Goal: Task Accomplishment & Management: Manage account settings

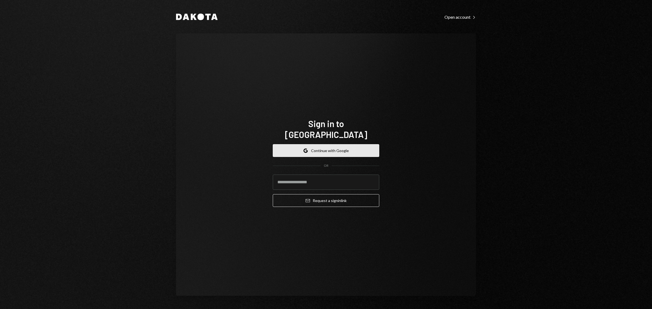
click at [319, 146] on button "Google Continue with Google" at bounding box center [326, 150] width 107 height 13
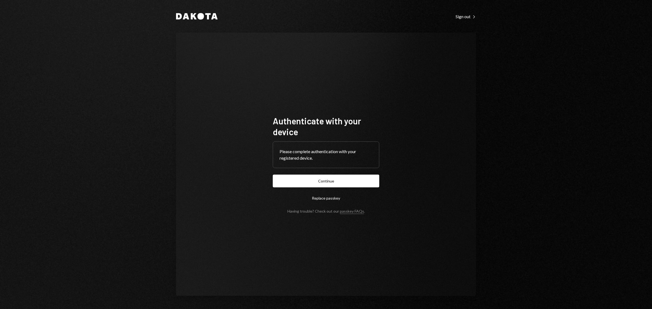
click at [343, 185] on button "Continue" at bounding box center [326, 181] width 107 height 13
click at [325, 177] on button "Continue" at bounding box center [326, 181] width 107 height 13
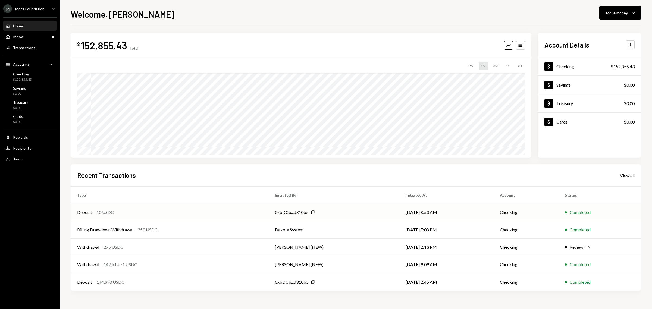
click at [100, 212] on div "10 USDC" at bounding box center [104, 212] width 17 height 7
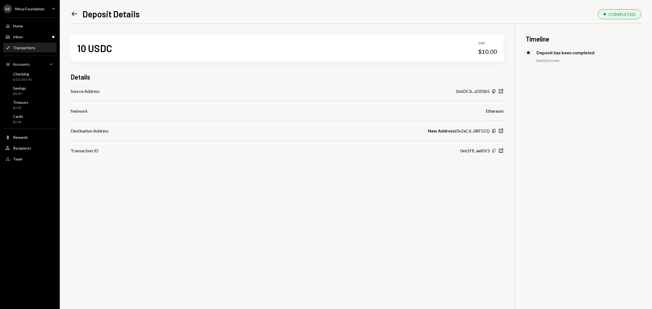
click at [495, 150] on icon "Copy" at bounding box center [494, 151] width 4 height 4
click at [31, 39] on div "Inbox Inbox" at bounding box center [29, 37] width 49 height 5
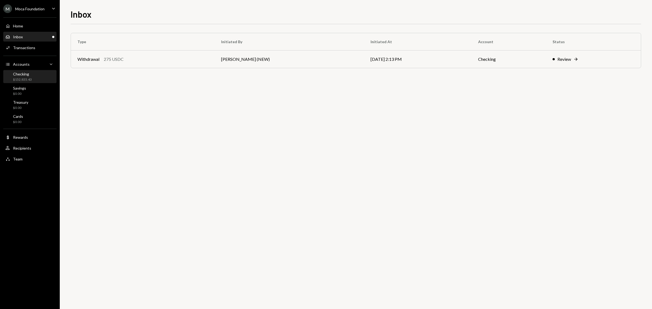
click at [33, 78] on div "Checking $152,855.43" at bounding box center [29, 77] width 49 height 10
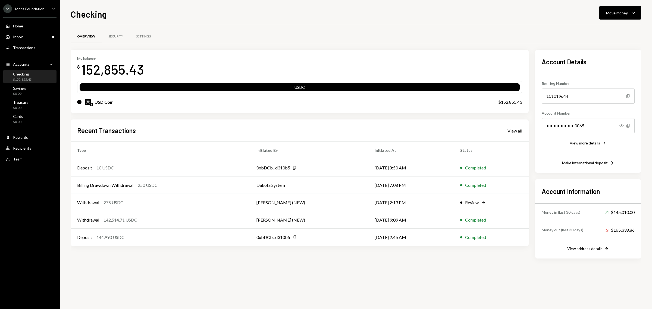
click at [24, 6] on div "M Moca Foundation" at bounding box center [23, 8] width 41 height 9
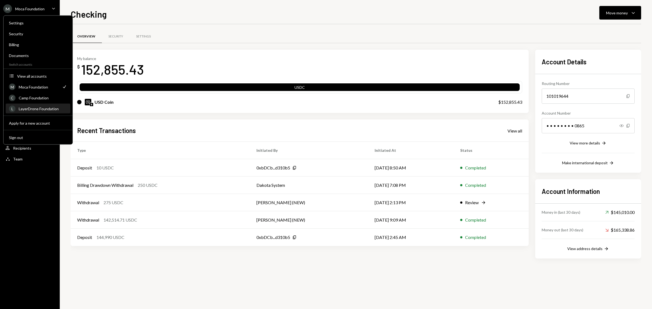
click at [44, 108] on div "LayerDrone Foundation" at bounding box center [43, 109] width 48 height 5
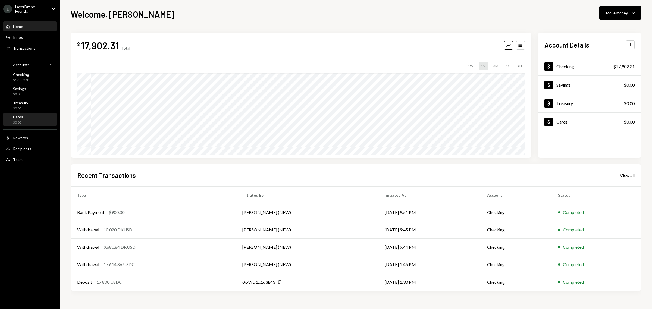
click at [20, 119] on div "Cards $0.00" at bounding box center [18, 120] width 10 height 10
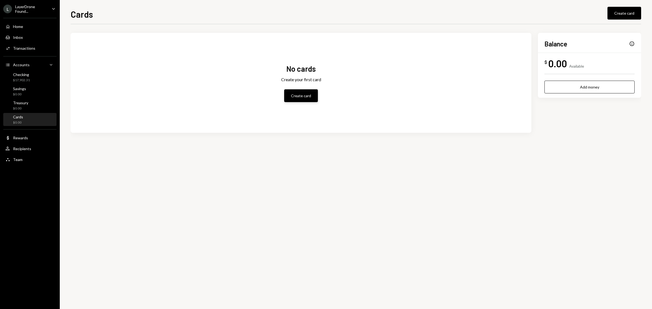
click at [300, 95] on button "Create card" at bounding box center [301, 95] width 34 height 13
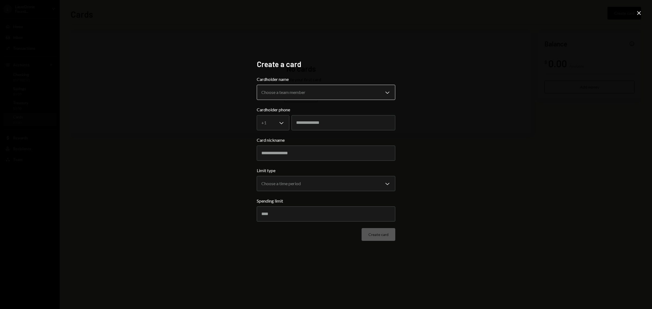
click at [318, 93] on body "**********" at bounding box center [326, 154] width 652 height 309
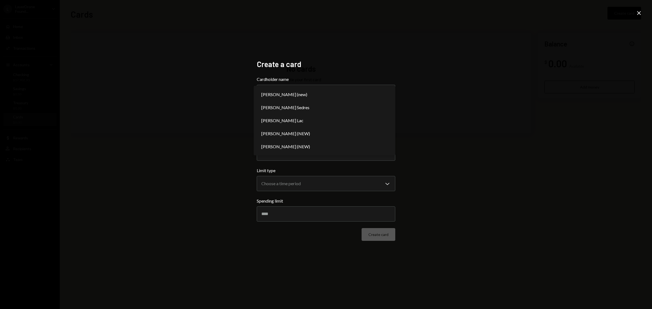
click at [637, 13] on icon "Close" at bounding box center [639, 13] width 7 height 7
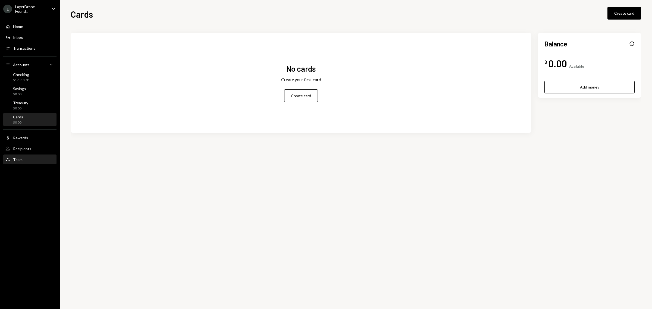
click at [21, 160] on div "Team" at bounding box center [18, 159] width 10 height 5
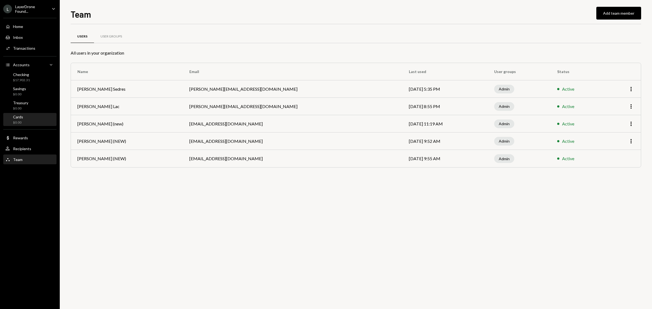
click at [26, 116] on div "Cards $0.00" at bounding box center [29, 120] width 49 height 10
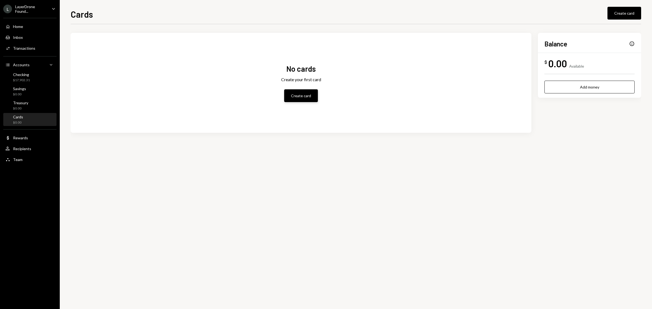
click at [299, 91] on button "Create card" at bounding box center [301, 95] width 34 height 13
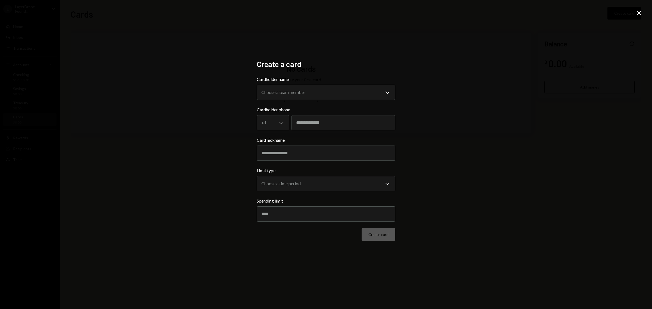
click at [638, 13] on icon "Close" at bounding box center [639, 13] width 7 height 7
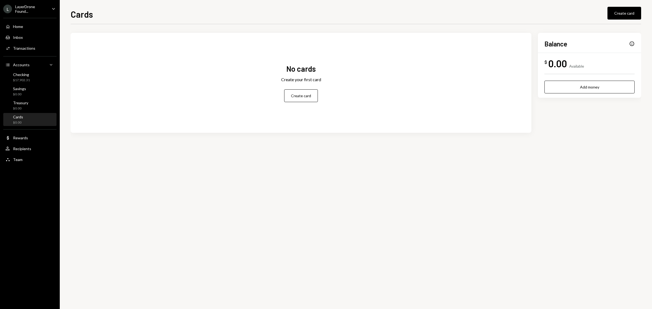
click at [17, 18] on div "Home Home Inbox Inbox Activities Transactions Accounts Accounts Caret Down Chec…" at bounding box center [30, 90] width 60 height 151
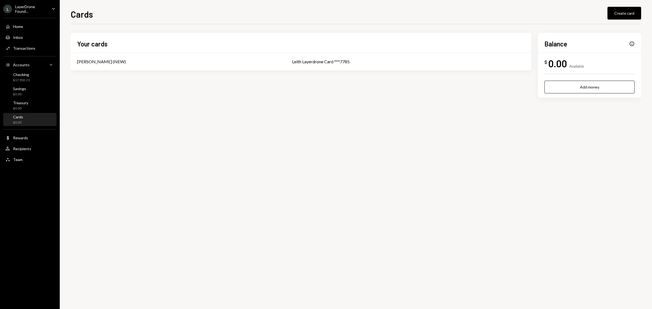
click at [29, 6] on div "LayerDrone Found..." at bounding box center [31, 8] width 32 height 9
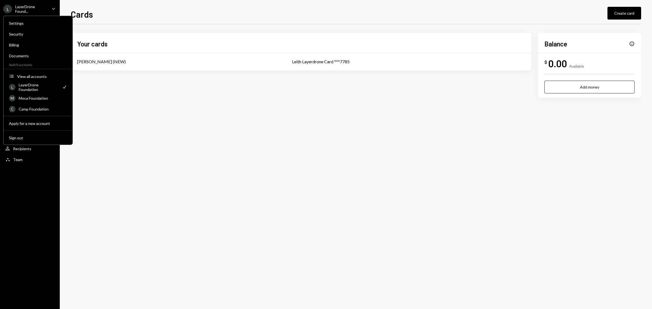
click at [193, 156] on div "Your cards Leith Shankland (NEW) Leith Layerdrone Card ***7785 Balance Info $ 0…" at bounding box center [356, 166] width 571 height 285
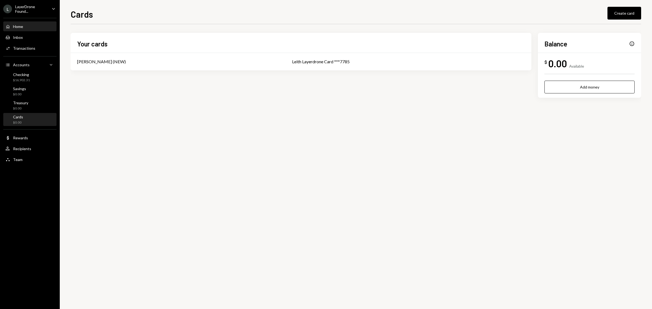
click at [26, 25] on div "Home Home" at bounding box center [29, 26] width 49 height 5
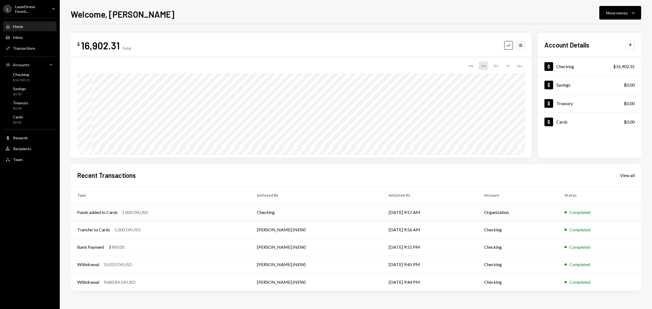
click at [101, 214] on div "Funds added to Cards" at bounding box center [97, 212] width 40 height 7
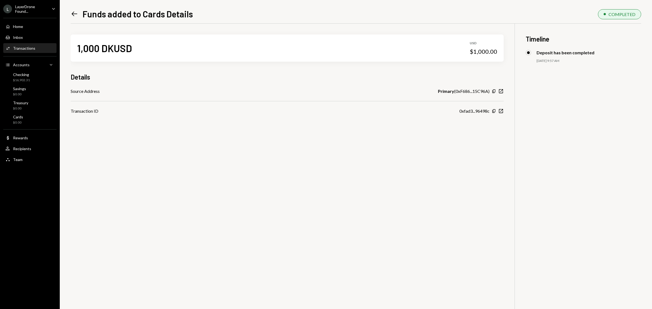
click at [71, 12] on icon "Left Arrow" at bounding box center [75, 14] width 8 height 8
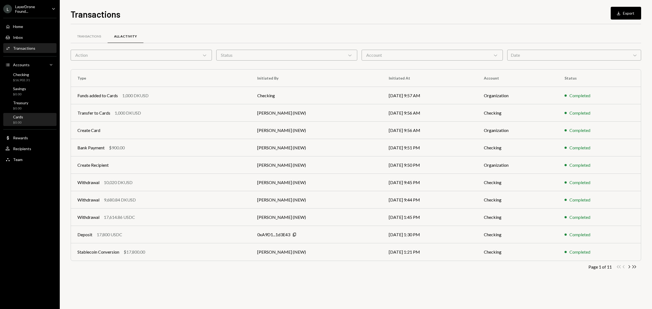
click at [25, 120] on div "Cards $0.00" at bounding box center [29, 120] width 49 height 10
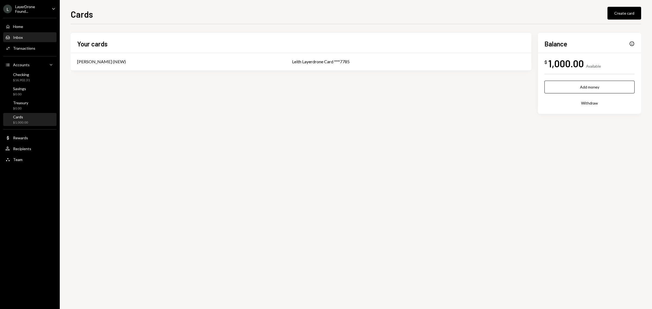
click at [22, 38] on div "Inbox" at bounding box center [18, 37] width 10 height 5
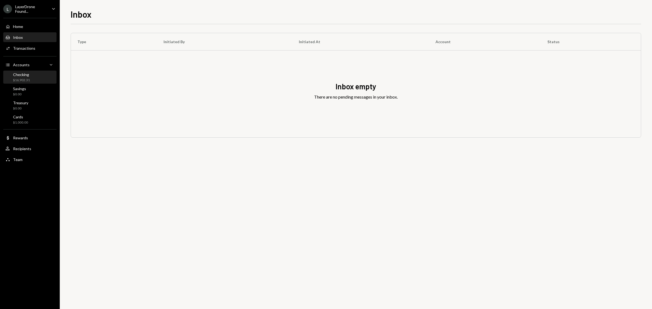
click at [23, 78] on div "$16,902.31" at bounding box center [21, 80] width 17 height 5
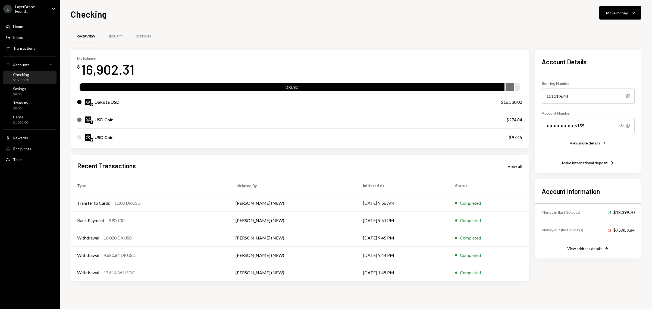
click at [43, 10] on div "LayerDrone Found..." at bounding box center [31, 8] width 32 height 9
click at [118, 36] on div "Security" at bounding box center [115, 36] width 15 height 5
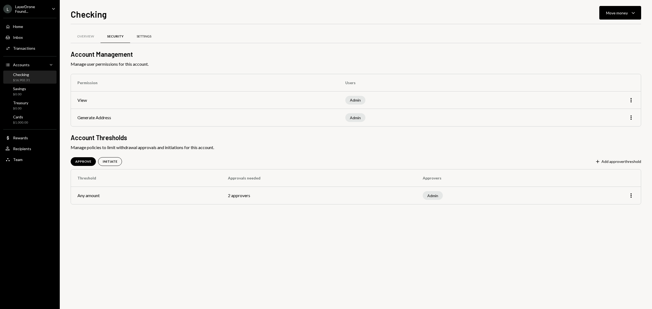
click at [141, 35] on div "Settings" at bounding box center [144, 36] width 15 height 5
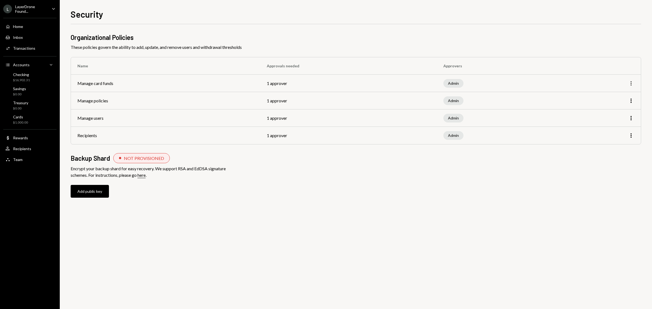
click at [629, 84] on icon "More" at bounding box center [631, 83] width 7 height 7
click at [608, 96] on div "Edit" at bounding box center [618, 95] width 27 height 10
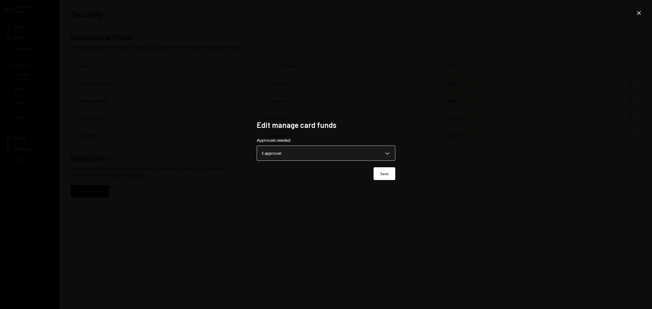
click at [320, 159] on body "**********" at bounding box center [326, 154] width 652 height 309
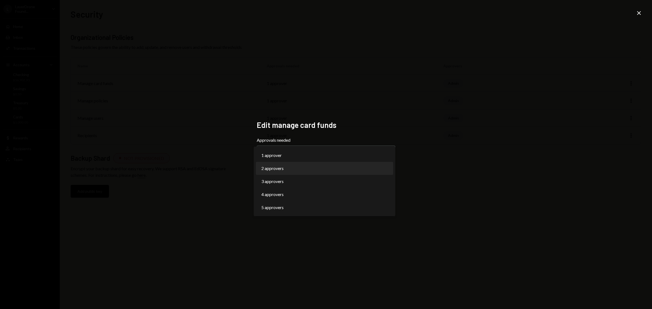
select select "*"
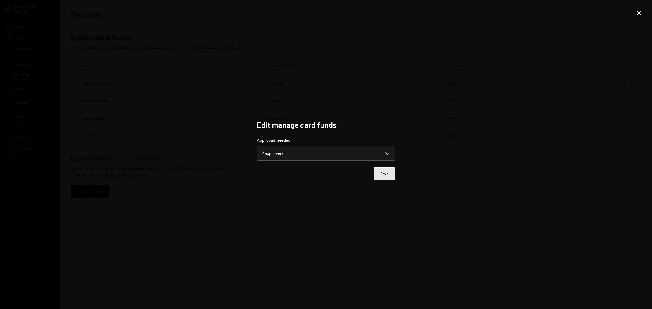
click at [384, 173] on button "Save" at bounding box center [385, 173] width 22 height 13
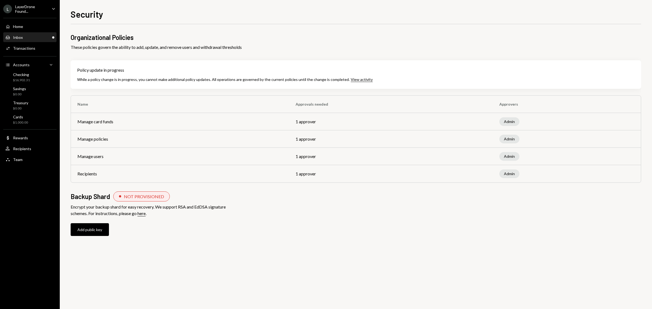
click at [26, 40] on div "Inbox Inbox" at bounding box center [29, 37] width 49 height 9
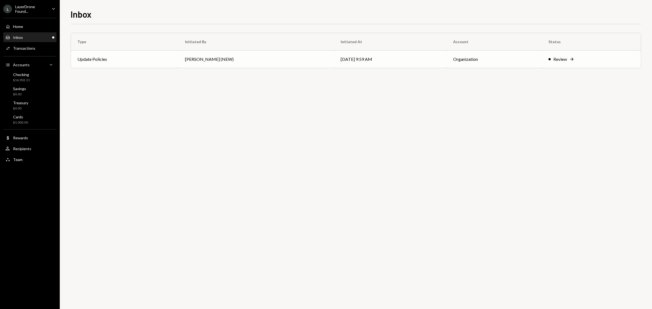
click at [563, 59] on div "Review" at bounding box center [561, 59] width 14 height 7
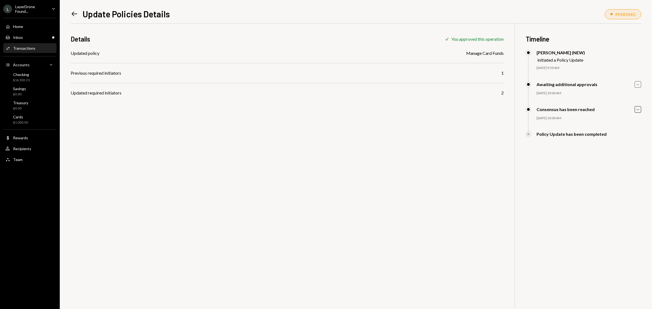
click at [639, 85] on icon "button" at bounding box center [638, 85] width 3 height 2
click at [638, 130] on icon "Caret Down" at bounding box center [638, 129] width 6 height 6
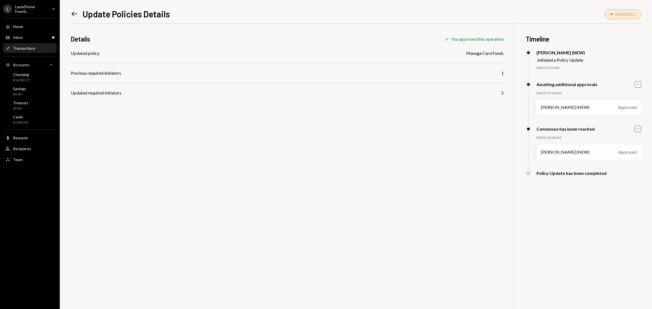
click at [638, 130] on icon "Caret Up" at bounding box center [638, 129] width 6 height 6
click at [340, 116] on div "Details Check You approved this operation Updated policy Manage Card Funds Prev…" at bounding box center [356, 178] width 571 height 309
click at [35, 33] on div "Inbox Inbox" at bounding box center [29, 37] width 49 height 9
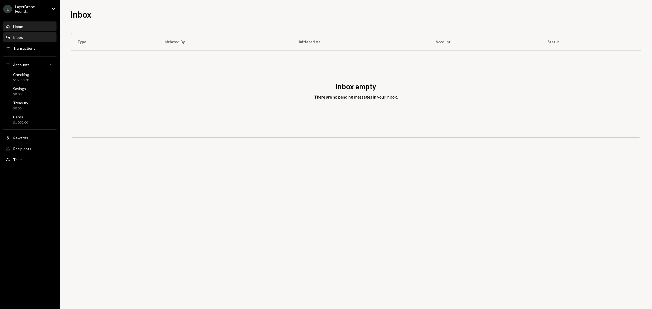
click at [22, 26] on div "Home" at bounding box center [18, 26] width 10 height 5
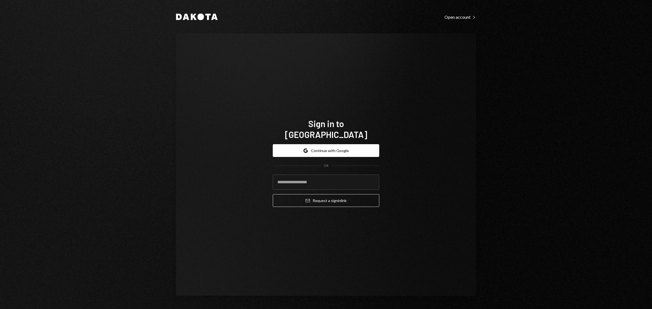
click at [447, 164] on div "Sign in to [GEOGRAPHIC_DATA] Google Continue with Google OR Email Request a sig…" at bounding box center [326, 164] width 300 height 263
